Goal: Transaction & Acquisition: Purchase product/service

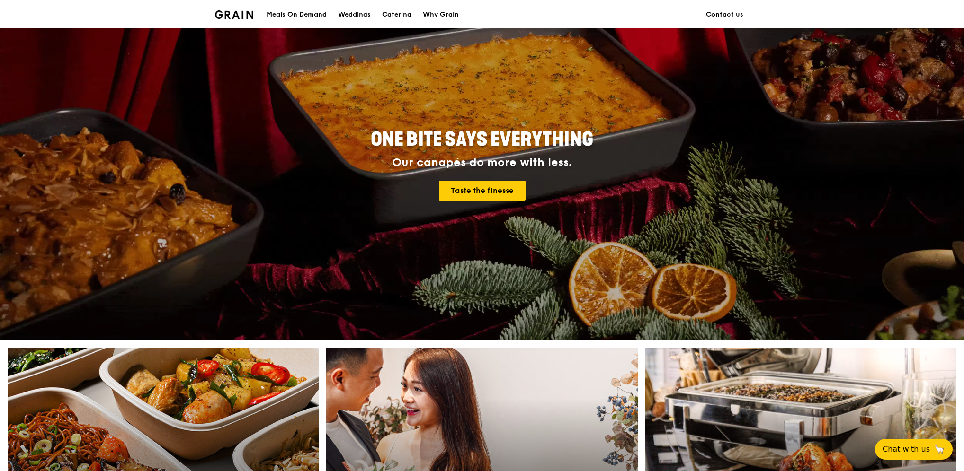
scroll to position [126, 0]
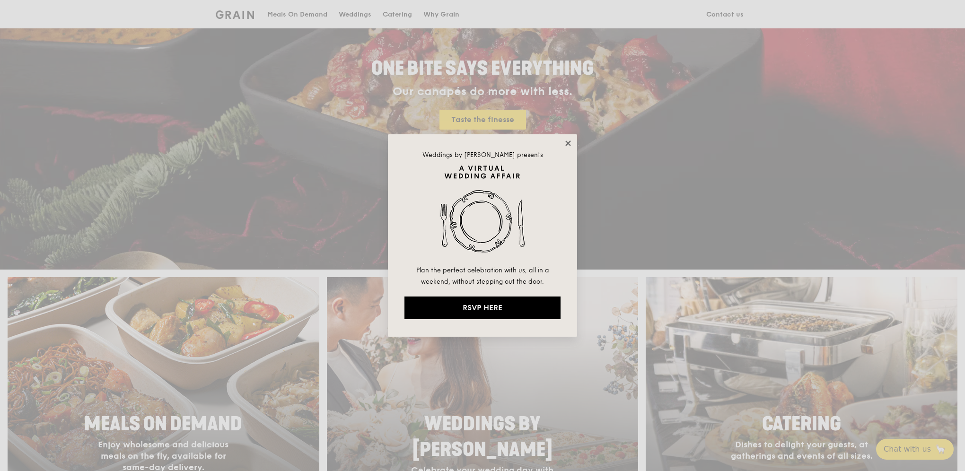
click at [569, 144] on icon at bounding box center [568, 143] width 5 height 5
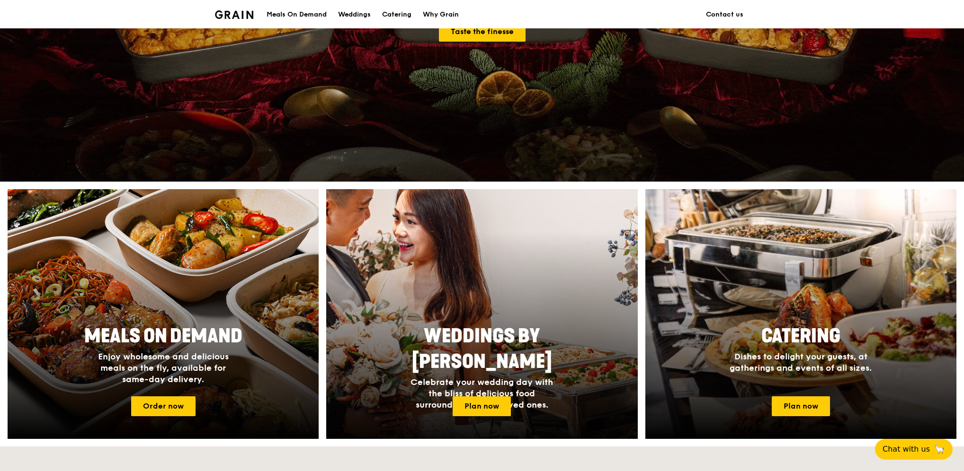
scroll to position [237, 0]
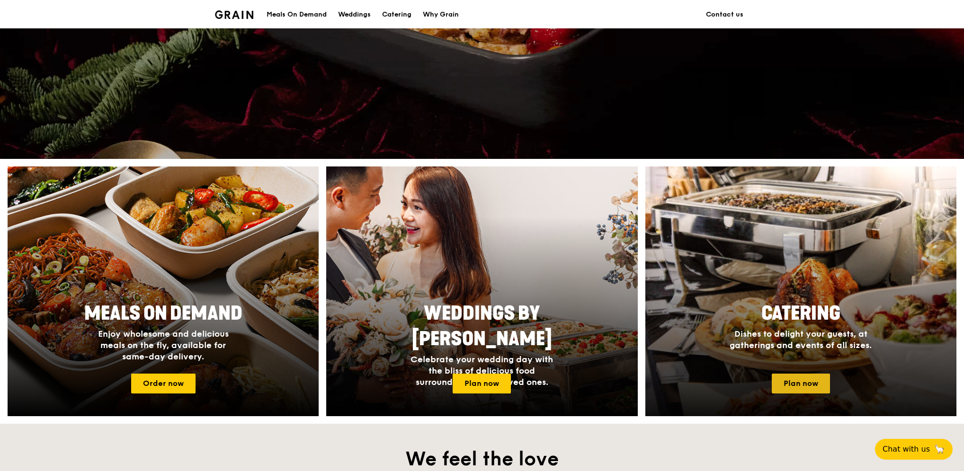
click at [789, 382] on link "Plan now" at bounding box center [800, 384] width 58 height 20
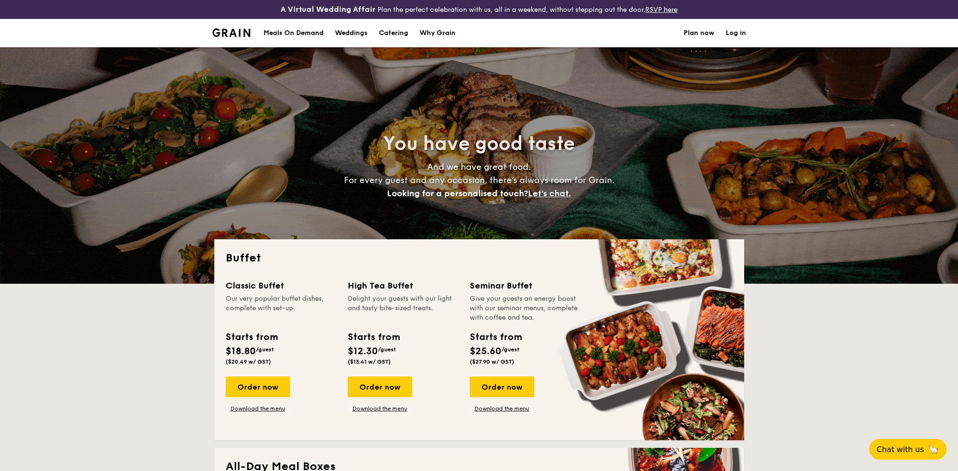
select select
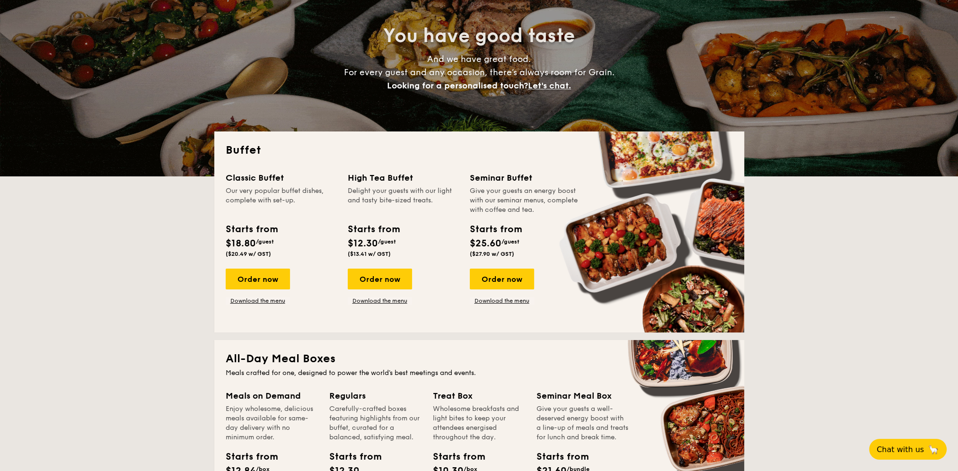
scroll to position [126, 0]
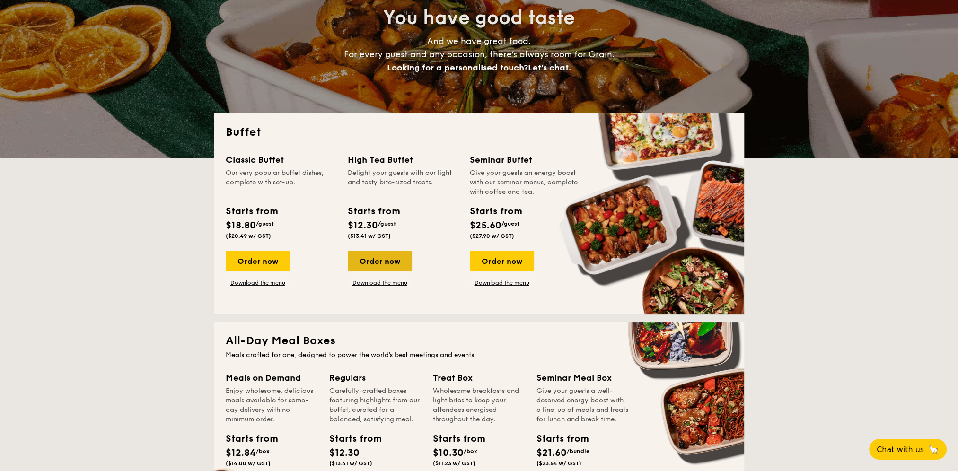
click at [379, 265] on div "Order now" at bounding box center [380, 261] width 64 height 21
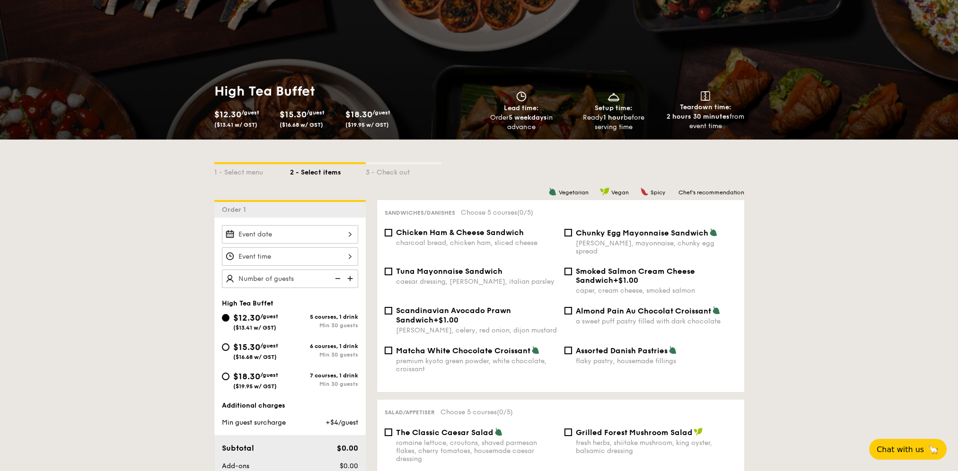
scroll to position [110, 0]
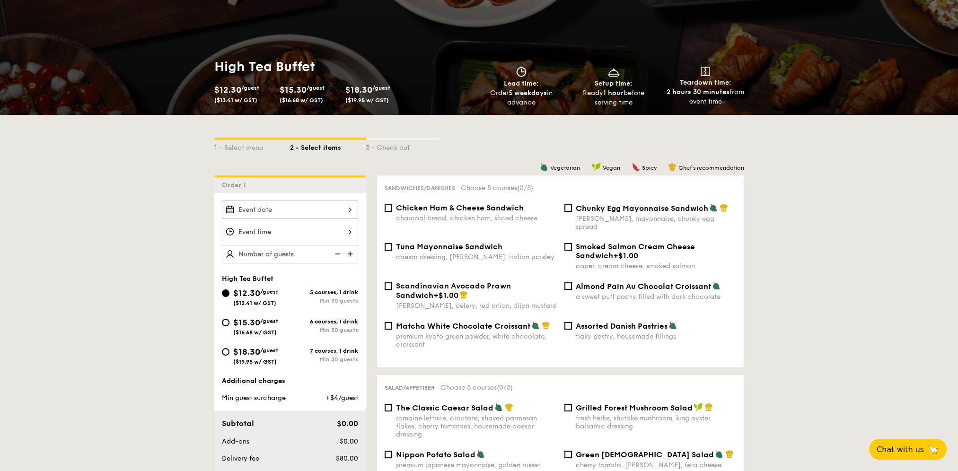
click at [352, 252] on img at bounding box center [351, 254] width 14 height 18
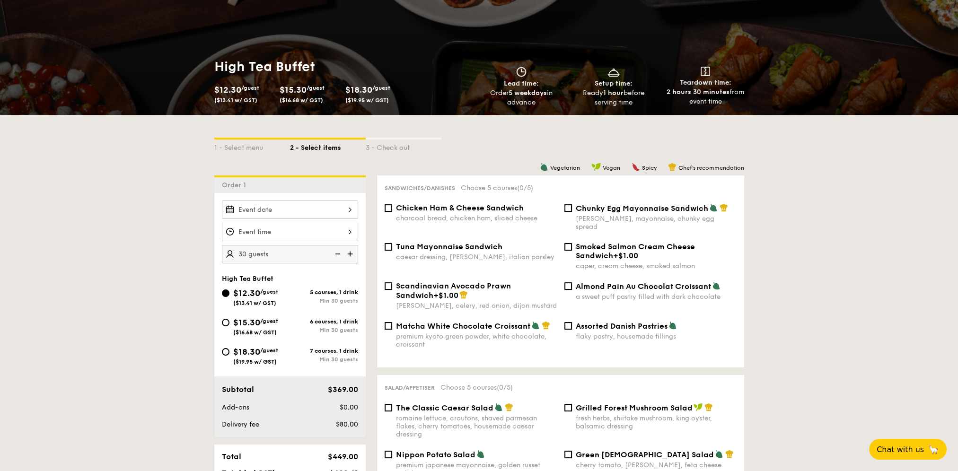
click at [352, 252] on img at bounding box center [351, 254] width 14 height 18
click at [336, 255] on img at bounding box center [337, 254] width 14 height 18
click at [337, 254] on img at bounding box center [337, 254] width 14 height 18
type input "20 guests"
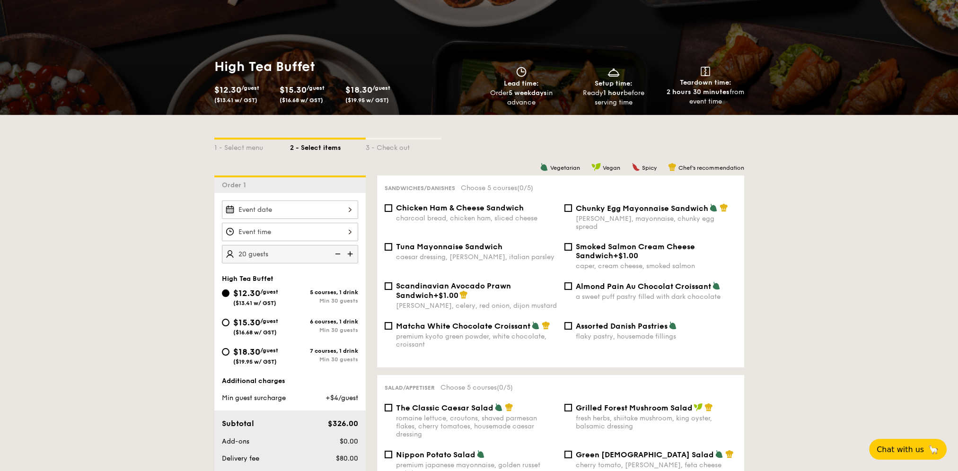
click at [337, 254] on img at bounding box center [337, 254] width 14 height 18
drag, startPoint x: 337, startPoint y: 254, endPoint x: 332, endPoint y: 268, distance: 15.7
click at [337, 256] on img at bounding box center [337, 254] width 14 height 18
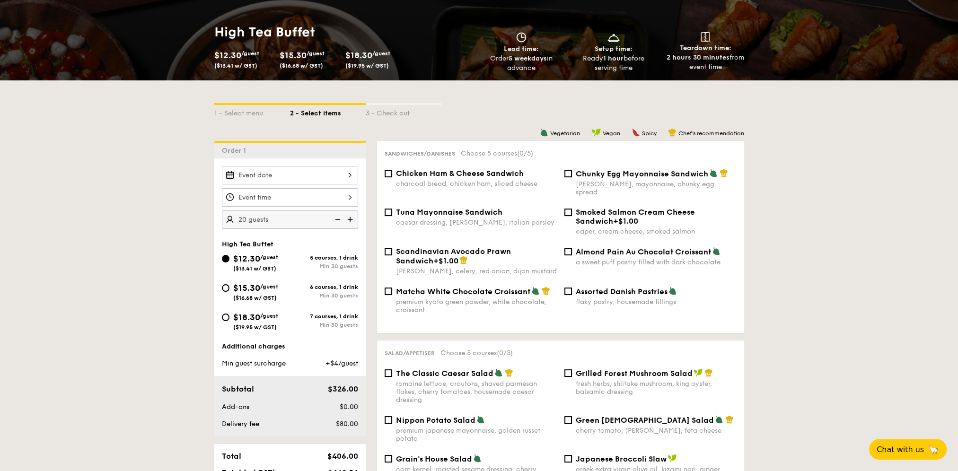
select select
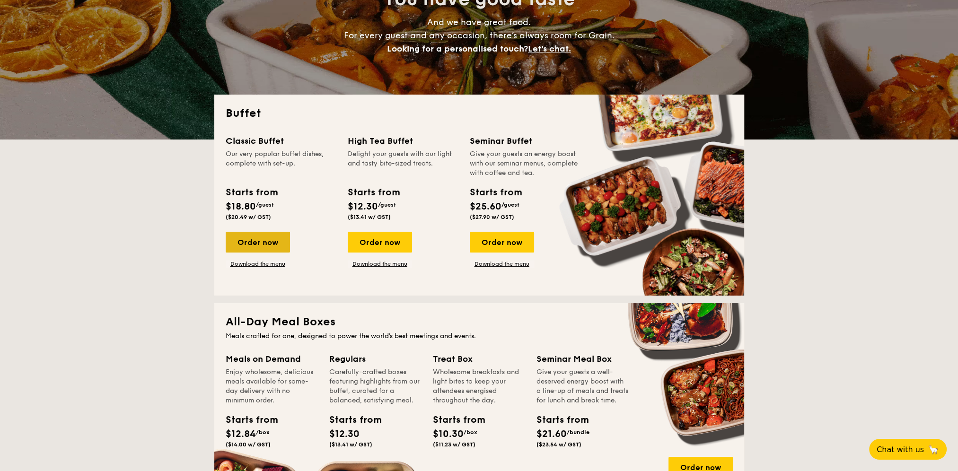
click at [262, 236] on div "Order now" at bounding box center [258, 242] width 64 height 21
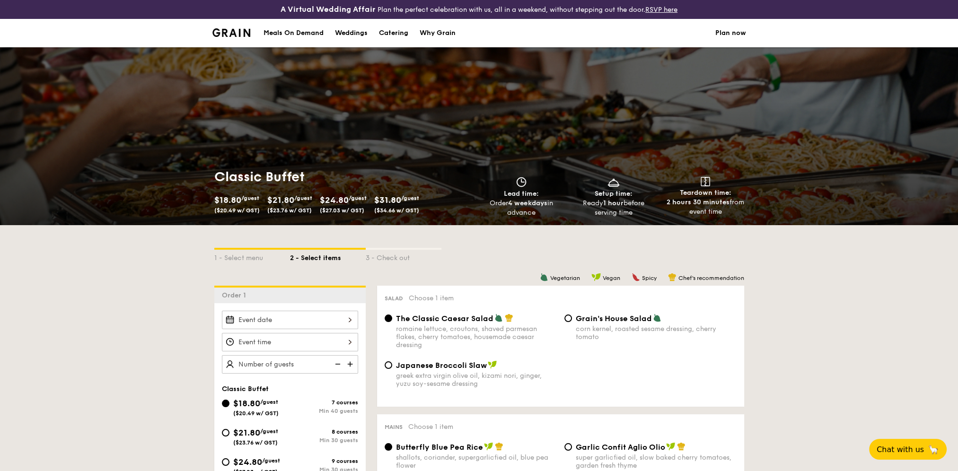
click at [348, 363] on img at bounding box center [351, 364] width 14 height 18
type input "40 guests"
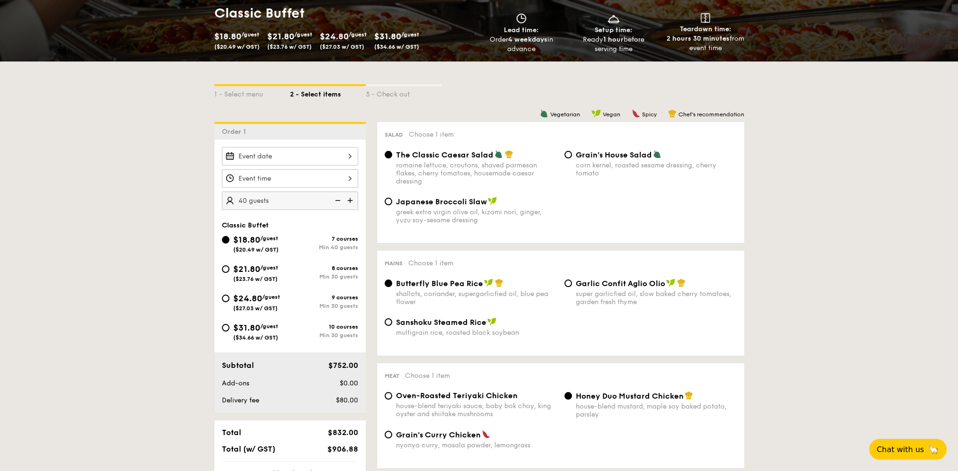
select select
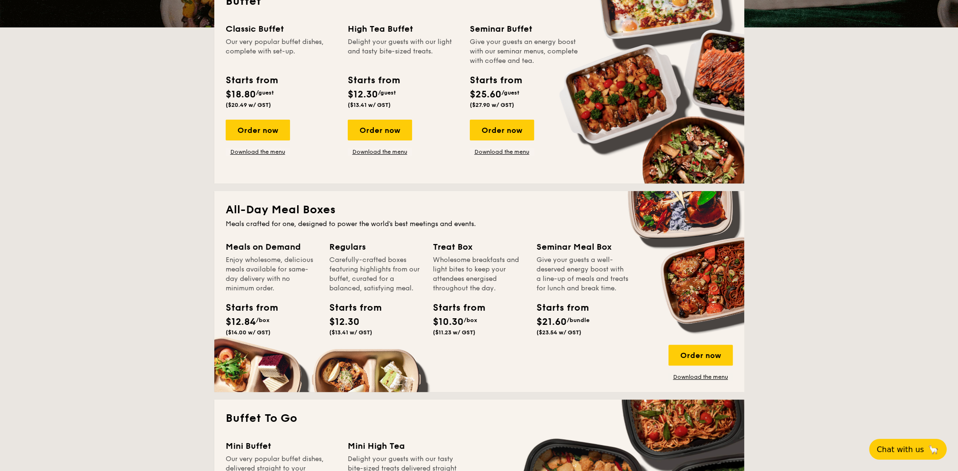
scroll to position [258, 0]
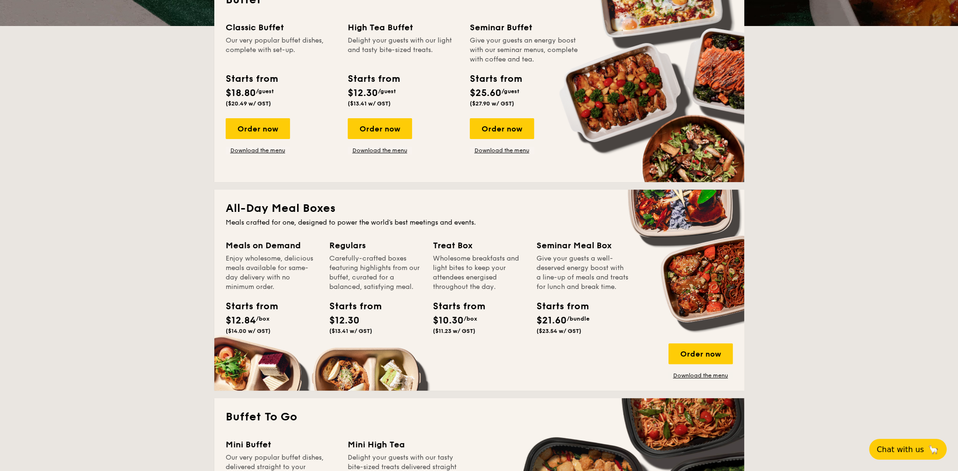
click at [567, 327] on span "$21.60" at bounding box center [552, 320] width 30 height 11
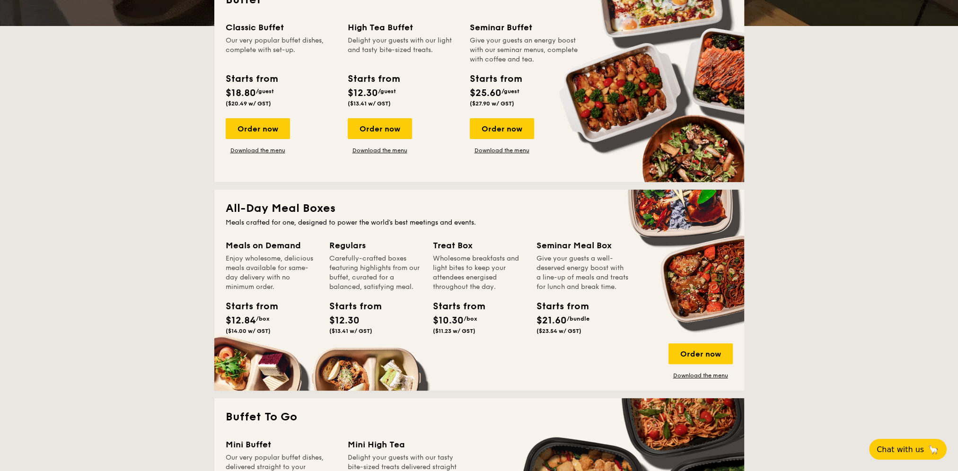
click at [563, 314] on div "Starts from" at bounding box center [558, 307] width 43 height 14
click at [574, 252] on div "Seminar Meal Box Give your guests a well-deserved energy boost with a line-up o…" at bounding box center [583, 265] width 92 height 53
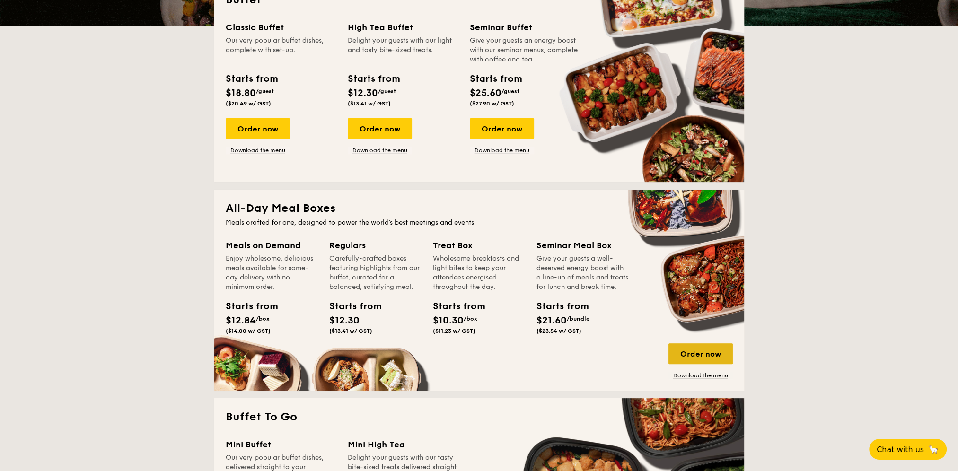
click at [701, 356] on div "Order now" at bounding box center [701, 354] width 64 height 21
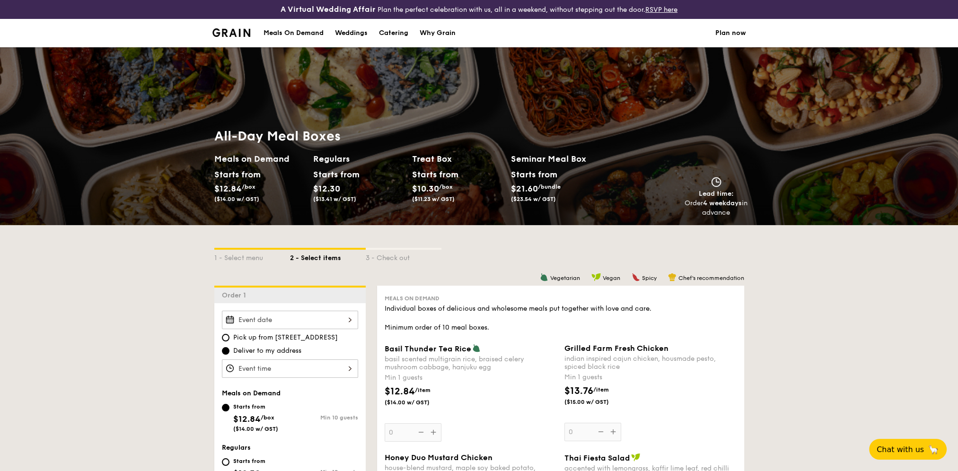
select select
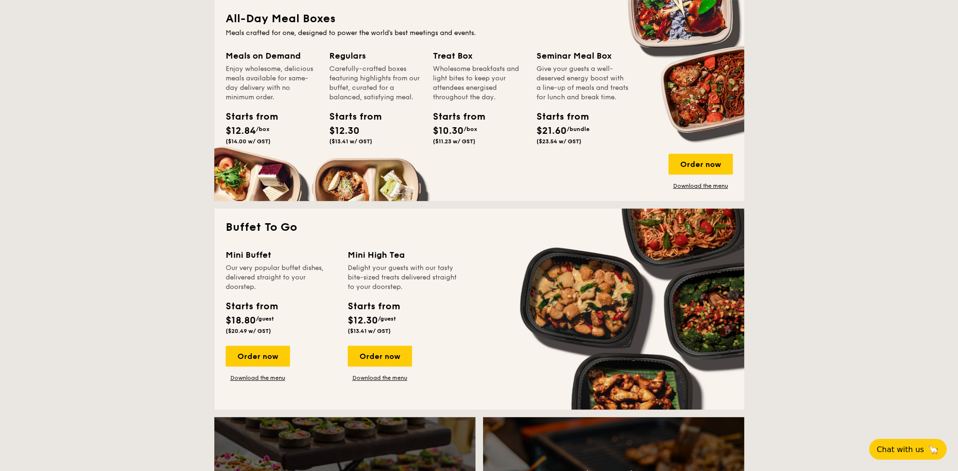
scroll to position [451, 0]
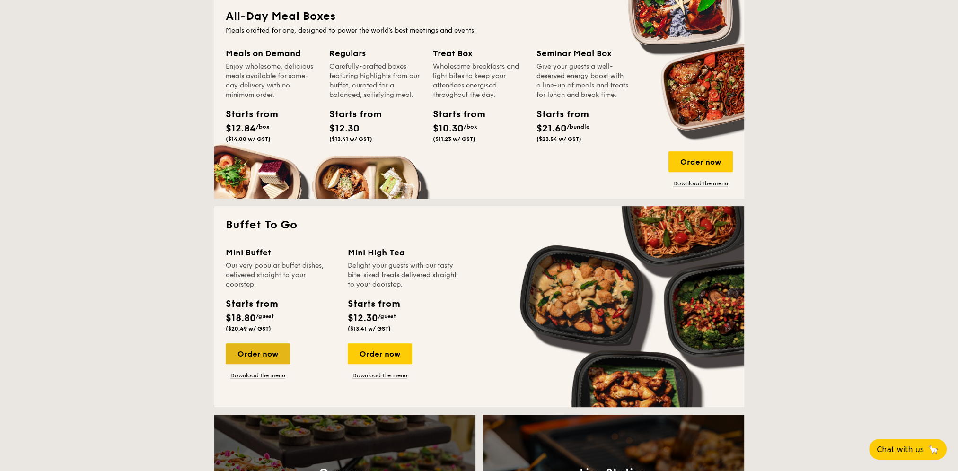
click at [248, 350] on div "Order now" at bounding box center [258, 354] width 64 height 21
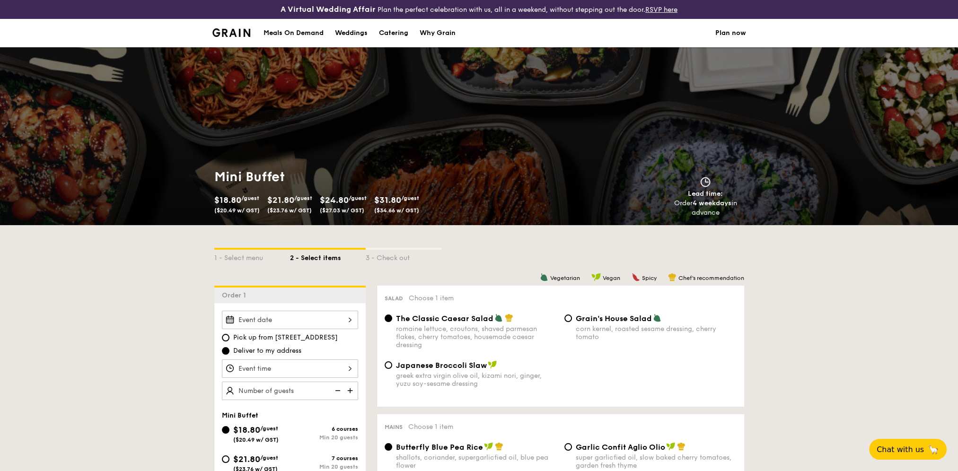
click at [350, 390] on img at bounding box center [351, 391] width 14 height 18
type input "20 guests"
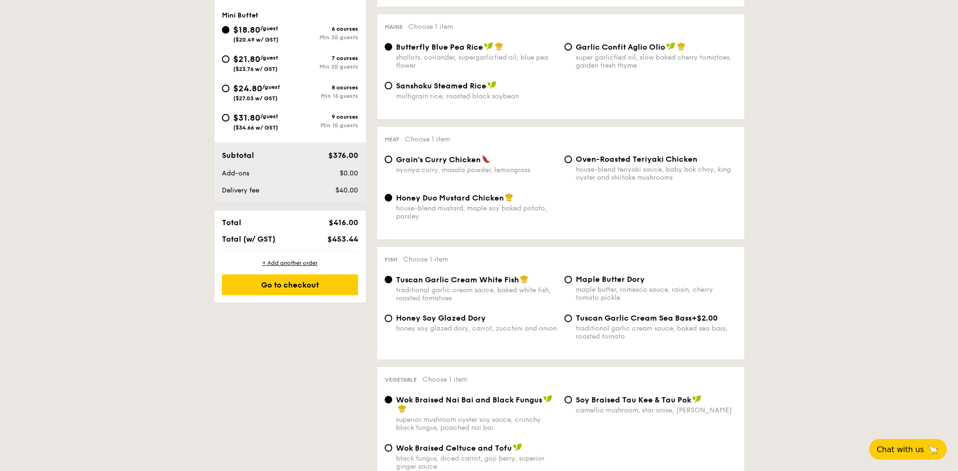
scroll to position [394, 0]
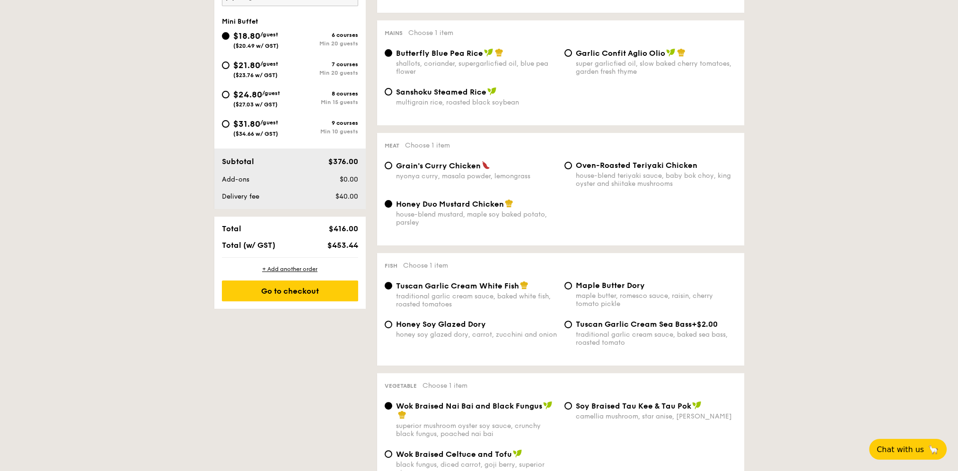
select select
